Goal: Navigation & Orientation: Understand site structure

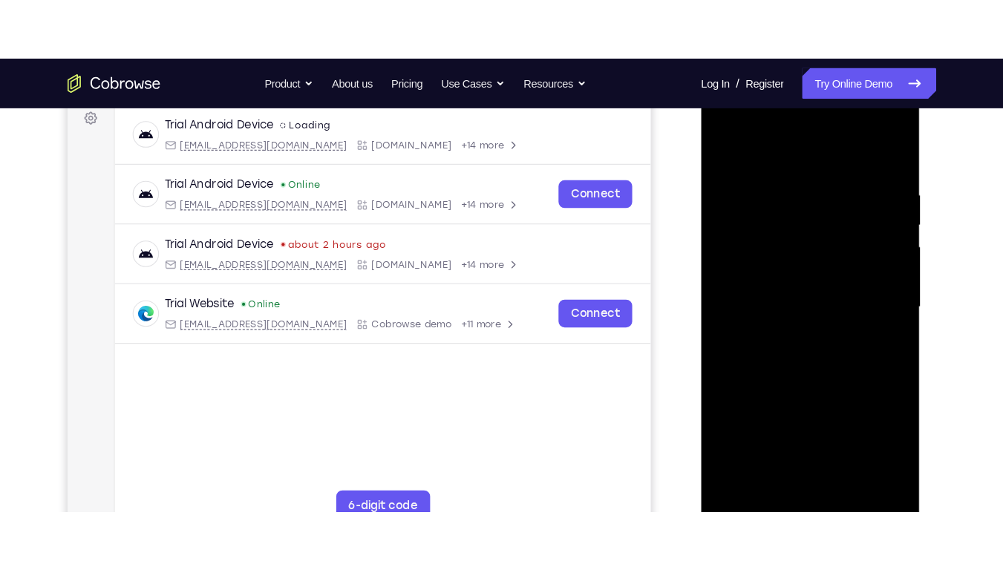
scroll to position [227, 0]
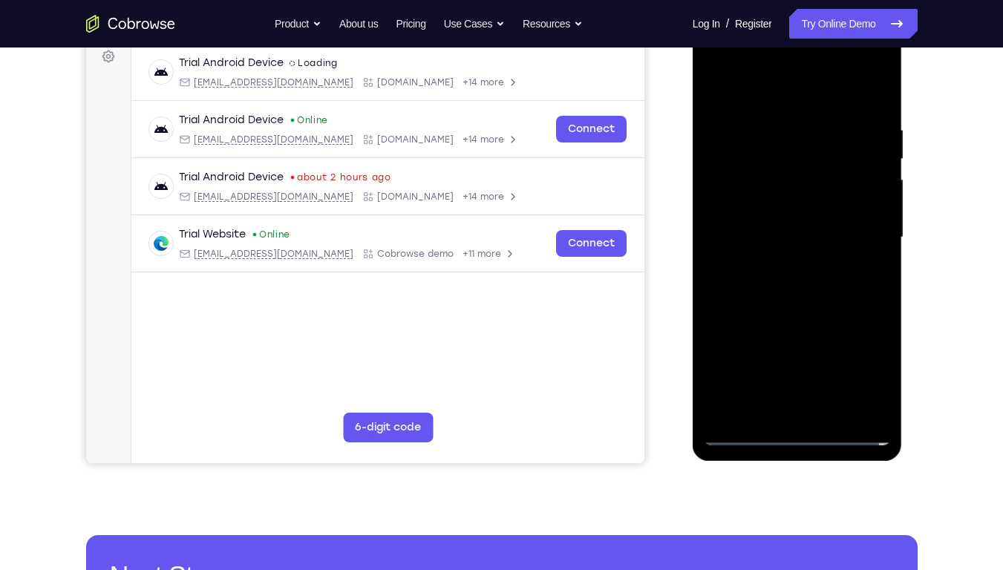
click at [799, 433] on div at bounding box center [797, 238] width 187 height 416
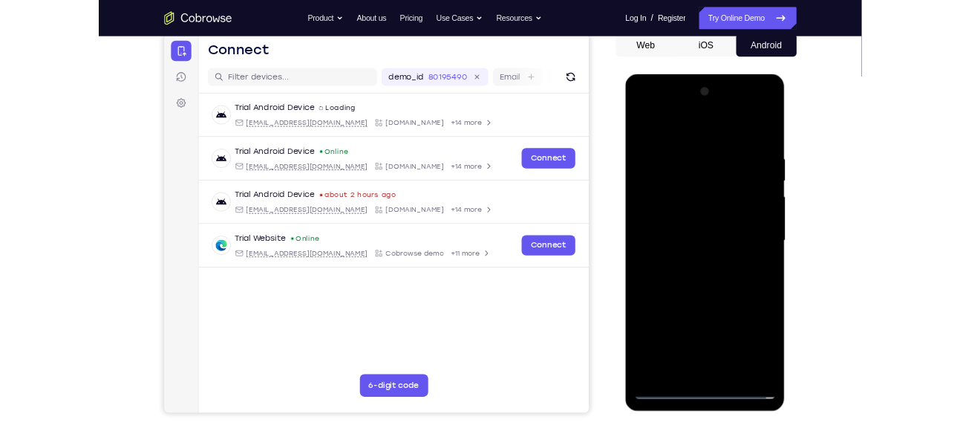
scroll to position [148, 0]
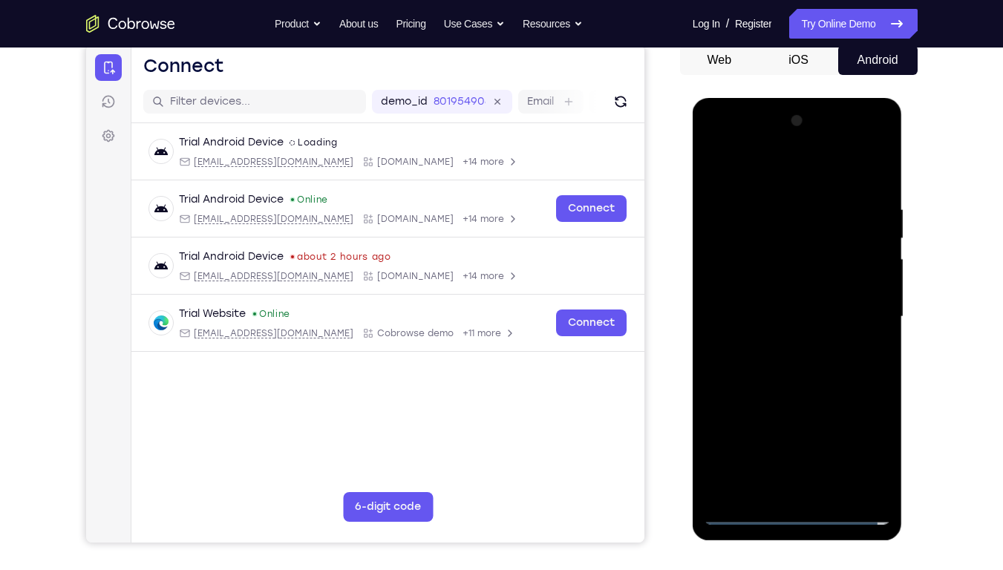
click at [863, 433] on div at bounding box center [797, 317] width 187 height 416
click at [739, 170] on div at bounding box center [797, 317] width 187 height 416
click at [858, 304] on div at bounding box center [797, 317] width 187 height 416
click at [779, 342] on div at bounding box center [797, 317] width 187 height 416
click at [785, 295] on div at bounding box center [797, 317] width 187 height 416
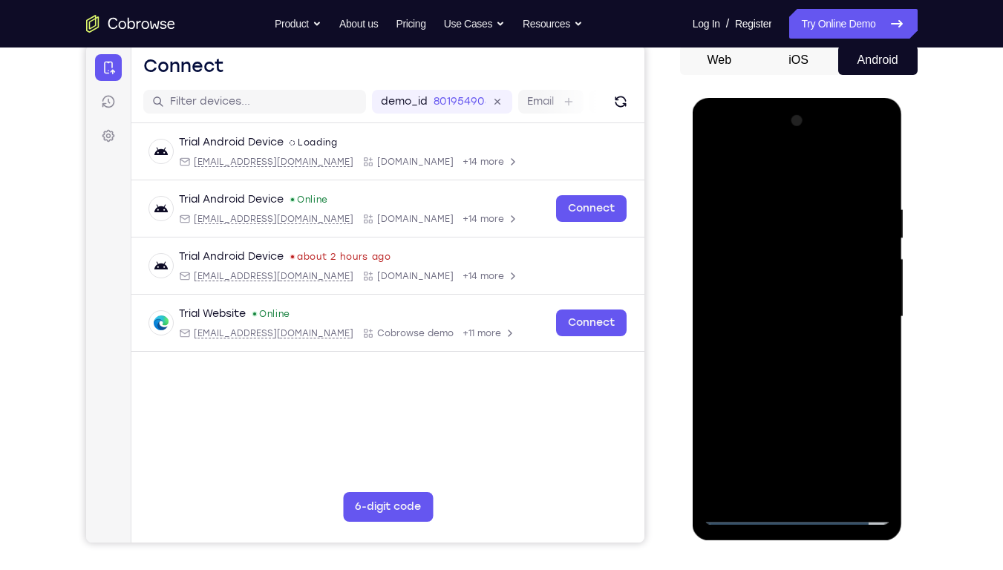
click at [768, 303] on div at bounding box center [797, 317] width 187 height 416
click at [868, 252] on div at bounding box center [797, 317] width 187 height 416
click at [832, 282] on div at bounding box center [797, 317] width 187 height 416
click at [817, 314] on div at bounding box center [797, 317] width 187 height 416
click at [785, 369] on div at bounding box center [797, 317] width 187 height 416
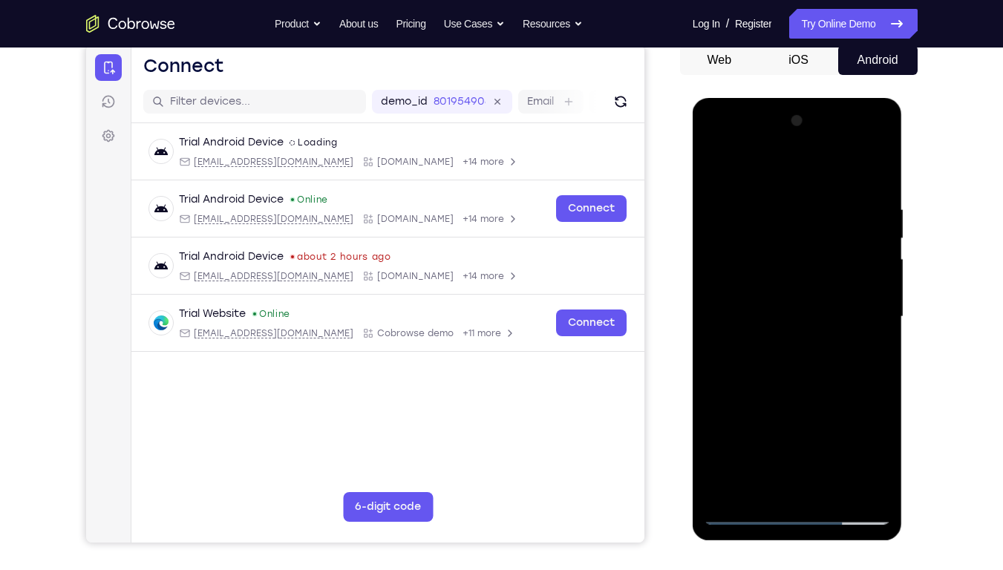
click at [809, 365] on div at bounding box center [797, 317] width 187 height 416
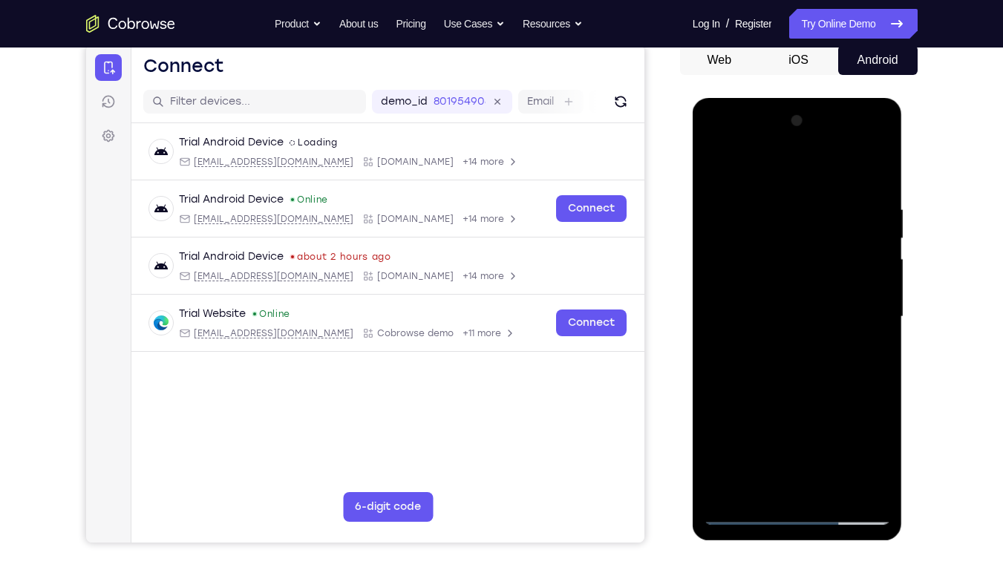
click at [790, 365] on div at bounding box center [797, 317] width 187 height 416
click at [820, 373] on div at bounding box center [797, 317] width 187 height 416
click at [815, 210] on div at bounding box center [797, 317] width 187 height 416
click at [872, 328] on div at bounding box center [797, 317] width 187 height 416
click at [708, 324] on div at bounding box center [797, 317] width 187 height 416
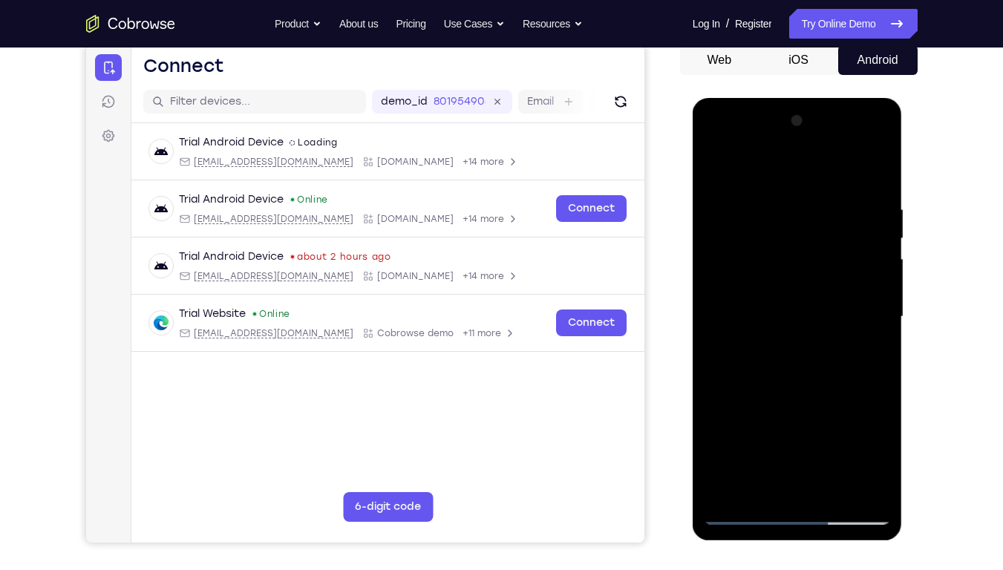
click at [877, 169] on div at bounding box center [797, 317] width 187 height 416
click at [776, 215] on div at bounding box center [797, 317] width 187 height 416
click at [873, 171] on div at bounding box center [797, 317] width 187 height 416
drag, startPoint x: 804, startPoint y: 350, endPoint x: 815, endPoint y: 272, distance: 78.7
click at [815, 272] on div at bounding box center [797, 317] width 187 height 416
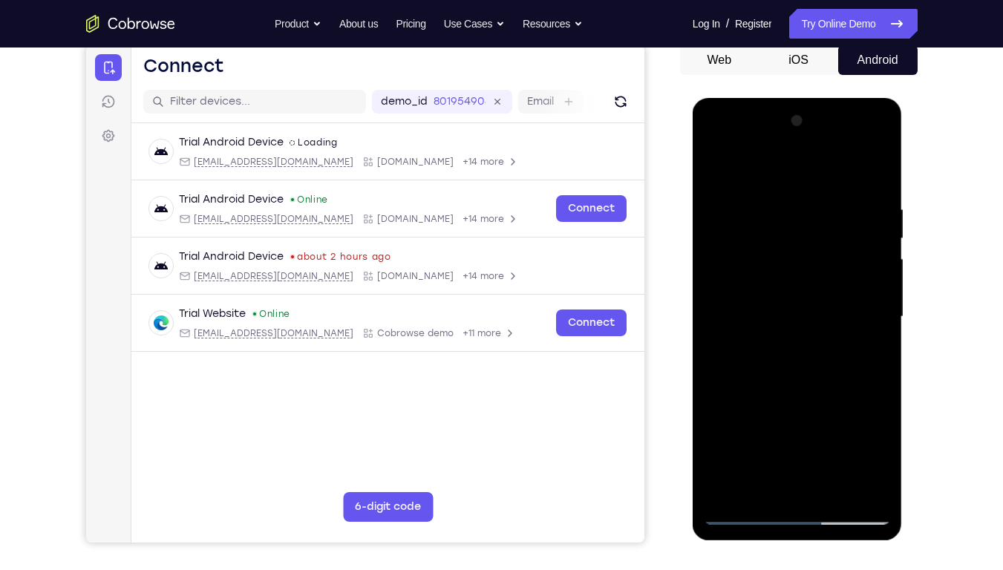
click at [834, 433] on div at bounding box center [797, 317] width 187 height 416
click at [835, 389] on div at bounding box center [797, 317] width 187 height 416
click at [777, 297] on div at bounding box center [797, 317] width 187 height 416
click at [714, 172] on div at bounding box center [797, 317] width 187 height 416
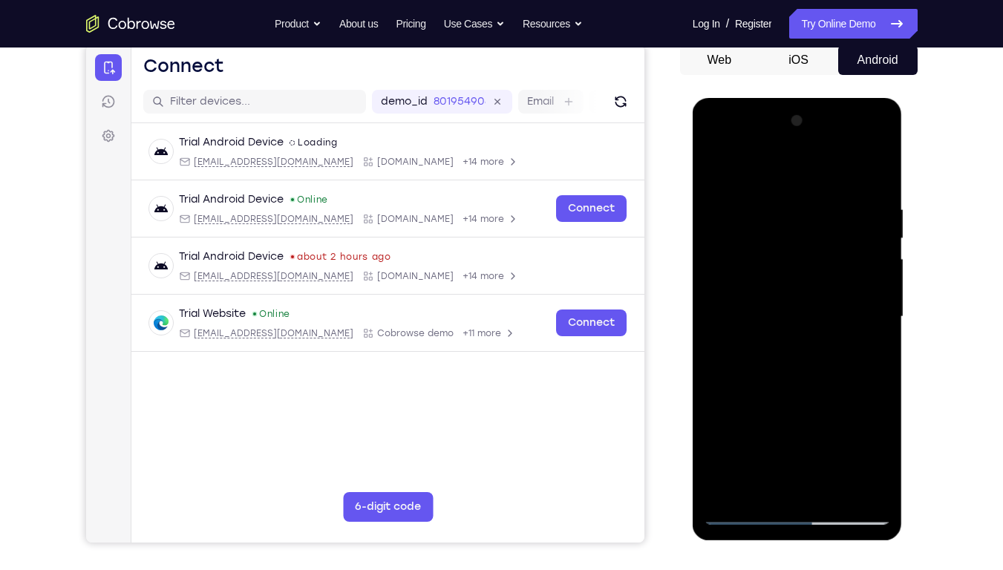
drag, startPoint x: 859, startPoint y: 343, endPoint x: 850, endPoint y: 123, distance: 220.7
click at [850, 123] on div at bounding box center [797, 317] width 187 height 416
drag, startPoint x: 807, startPoint y: 356, endPoint x: 834, endPoint y: 82, distance: 275.3
click at [834, 98] on html "Online web based iOS Simulators and Android Emulators. Run iPhone, iPad, Mobile…" at bounding box center [799, 320] width 212 height 445
drag, startPoint x: 803, startPoint y: 322, endPoint x: 832, endPoint y: 117, distance: 207.8
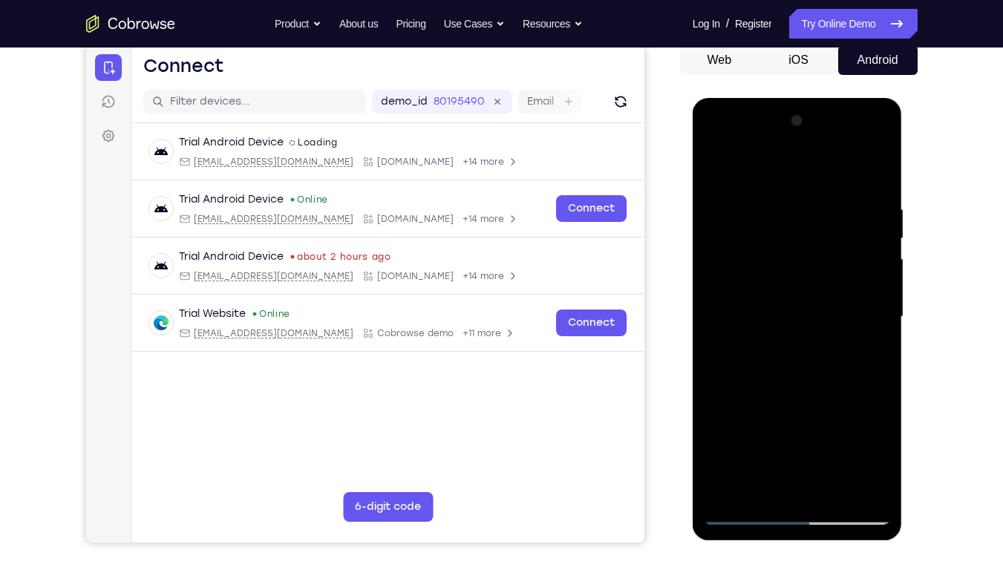
click at [832, 117] on div at bounding box center [797, 317] width 187 height 416
drag, startPoint x: 820, startPoint y: 394, endPoint x: 817, endPoint y: 149, distance: 245.0
click at [817, 149] on div at bounding box center [797, 317] width 187 height 416
click at [718, 433] on div at bounding box center [797, 317] width 187 height 416
drag, startPoint x: 718, startPoint y: 460, endPoint x: 756, endPoint y: 158, distance: 303.8
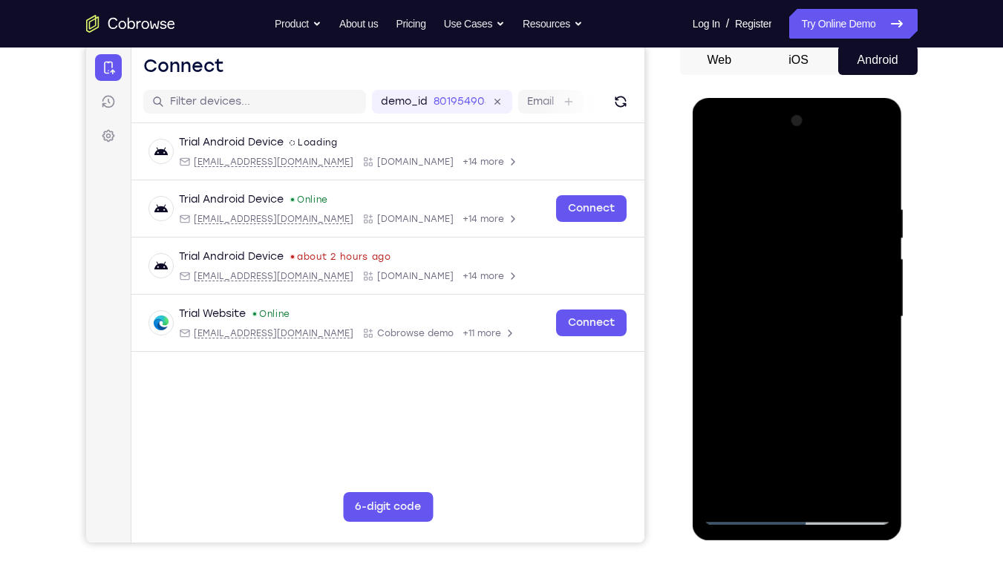
click at [756, 158] on div at bounding box center [797, 317] width 187 height 416
drag, startPoint x: 796, startPoint y: 420, endPoint x: 812, endPoint y: 17, distance: 402.8
click at [812, 98] on html "Online web based iOS Simulators and Android Emulators. Run iPhone, iPad, Mobile…" at bounding box center [799, 320] width 212 height 445
drag, startPoint x: 799, startPoint y: 345, endPoint x: 813, endPoint y: 68, distance: 278.1
click at [813, 98] on html "Online web based iOS Simulators and Android Emulators. Run iPhone, iPad, Mobile…" at bounding box center [799, 320] width 212 height 445
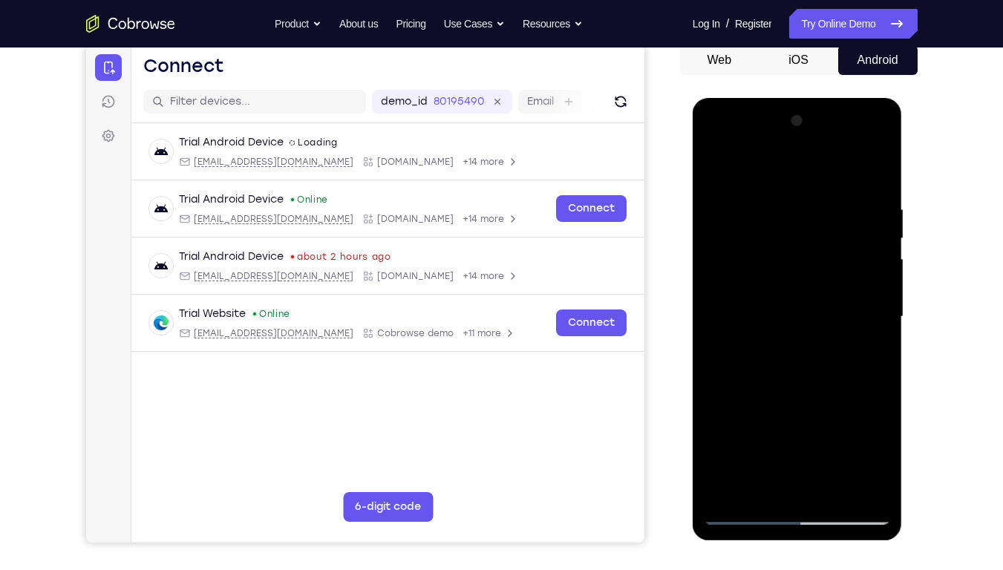
drag, startPoint x: 788, startPoint y: 250, endPoint x: 782, endPoint y: 345, distance: 94.5
click at [782, 345] on div at bounding box center [797, 317] width 187 height 416
drag, startPoint x: 785, startPoint y: 428, endPoint x: 843, endPoint y: 61, distance: 372.2
click at [843, 98] on html "Online web based iOS Simulators and Android Emulators. Run iPhone, iPad, Mobile…" at bounding box center [799, 320] width 212 height 445
drag, startPoint x: 803, startPoint y: 416, endPoint x: 846, endPoint y: 42, distance: 376.0
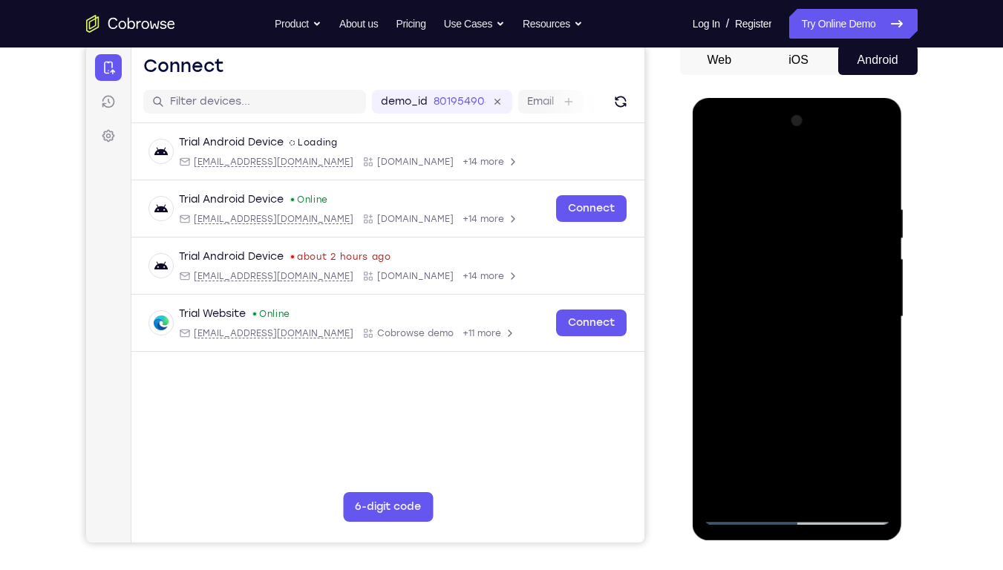
click at [846, 98] on html "Online web based iOS Simulators and Android Emulators. Run iPhone, iPad, Mobile…" at bounding box center [799, 320] width 212 height 445
drag, startPoint x: 798, startPoint y: 414, endPoint x: 842, endPoint y: 102, distance: 314.9
click at [842, 102] on div at bounding box center [798, 319] width 210 height 443
drag, startPoint x: 843, startPoint y: 364, endPoint x: 858, endPoint y: 51, distance: 312.9
click at [858, 98] on html "Online web based iOS Simulators and Android Emulators. Run iPhone, iPad, Mobile…" at bounding box center [799, 320] width 212 height 445
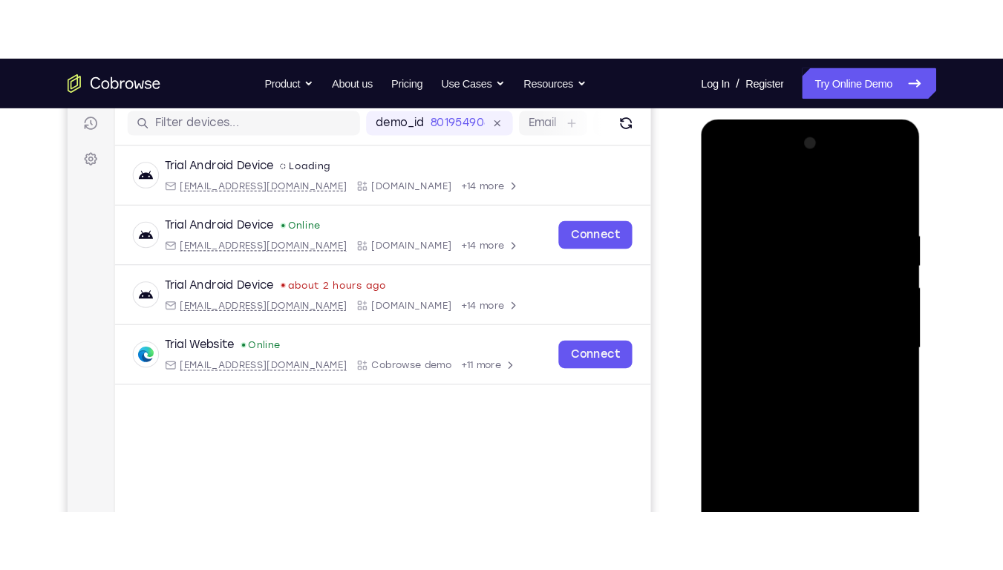
scroll to position [258, 0]
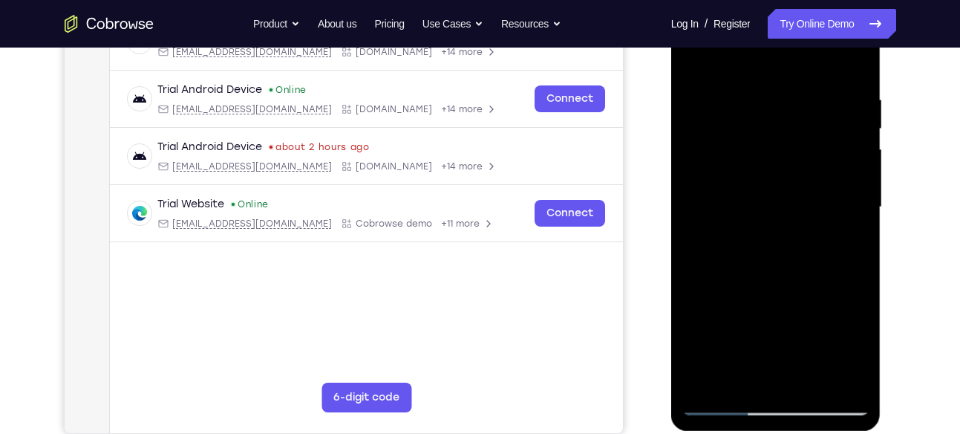
click at [808, 384] on div at bounding box center [775, 207] width 187 height 416
drag, startPoint x: 772, startPoint y: 251, endPoint x: 785, endPoint y: 327, distance: 77.5
click at [785, 327] on div at bounding box center [775, 207] width 187 height 416
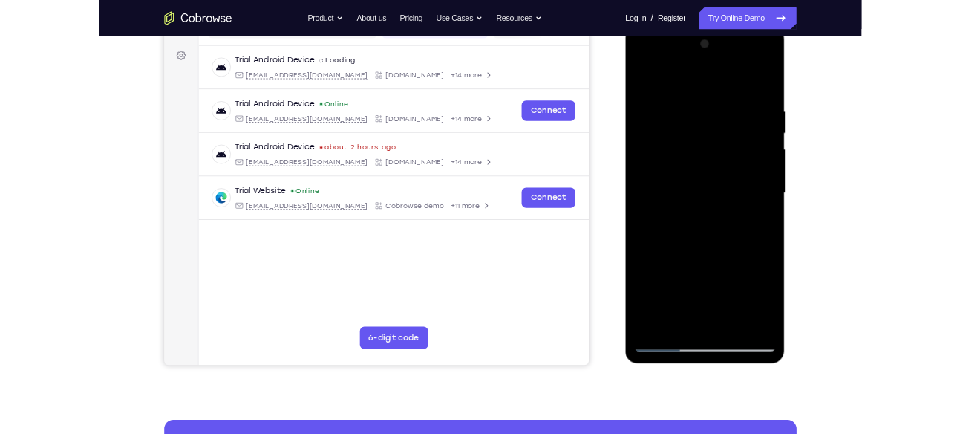
scroll to position [210, 0]
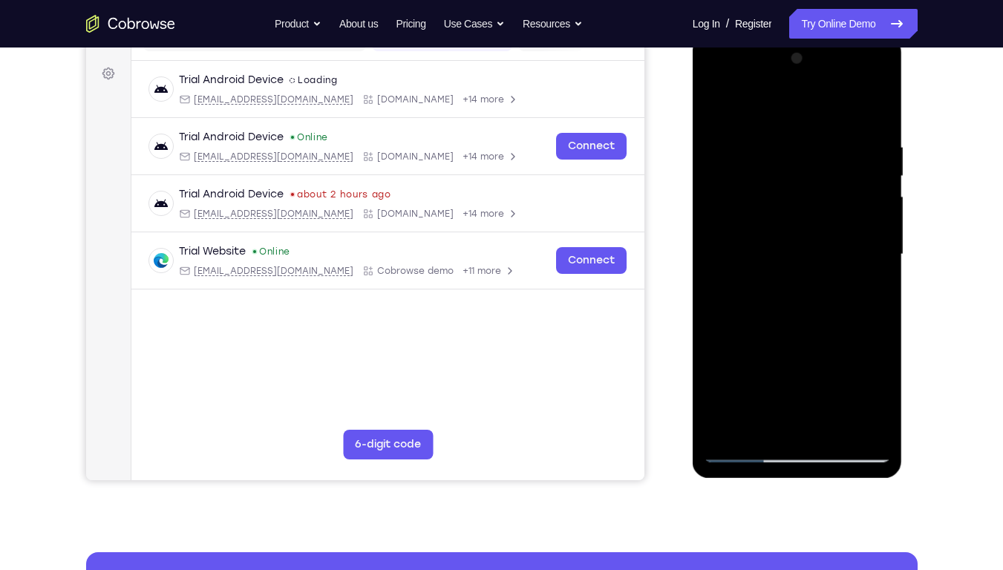
click at [716, 101] on div at bounding box center [797, 255] width 187 height 416
click at [866, 433] on div at bounding box center [797, 255] width 187 height 416
click at [731, 433] on div at bounding box center [797, 255] width 187 height 416
click at [829, 425] on div at bounding box center [797, 255] width 187 height 416
click at [777, 227] on div at bounding box center [797, 255] width 187 height 416
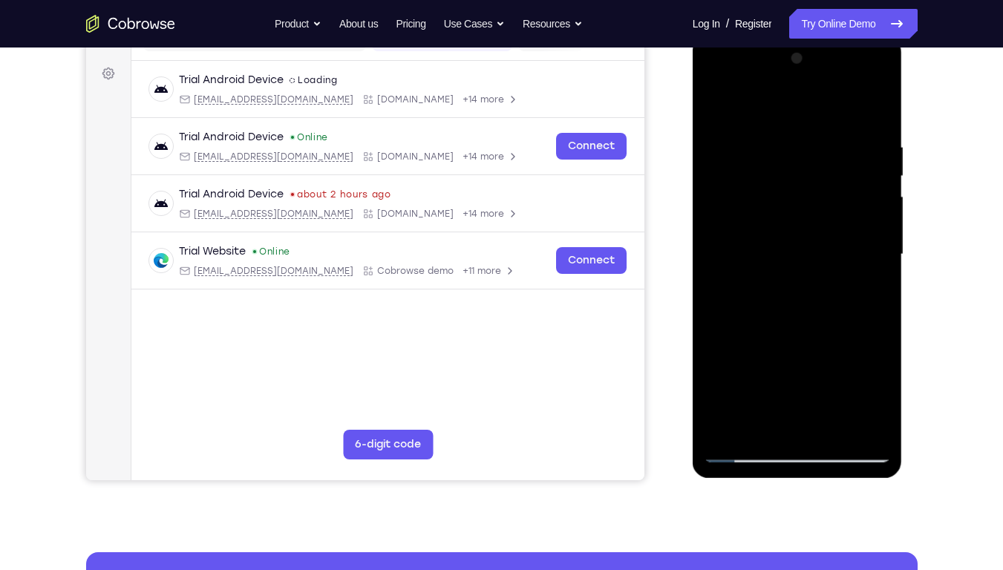
click at [770, 341] on div at bounding box center [797, 255] width 187 height 416
click at [881, 112] on div at bounding box center [797, 255] width 187 height 416
